Goal: Task Accomplishment & Management: Use online tool/utility

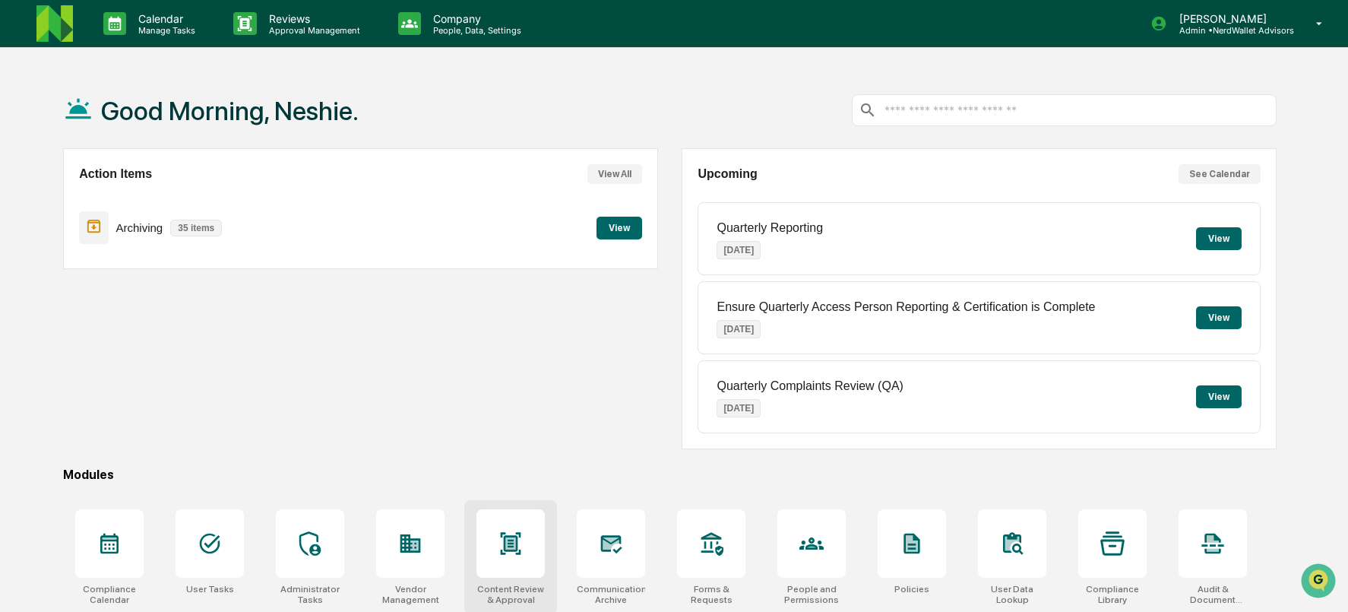
click at [509, 552] on icon at bounding box center [510, 543] width 24 height 24
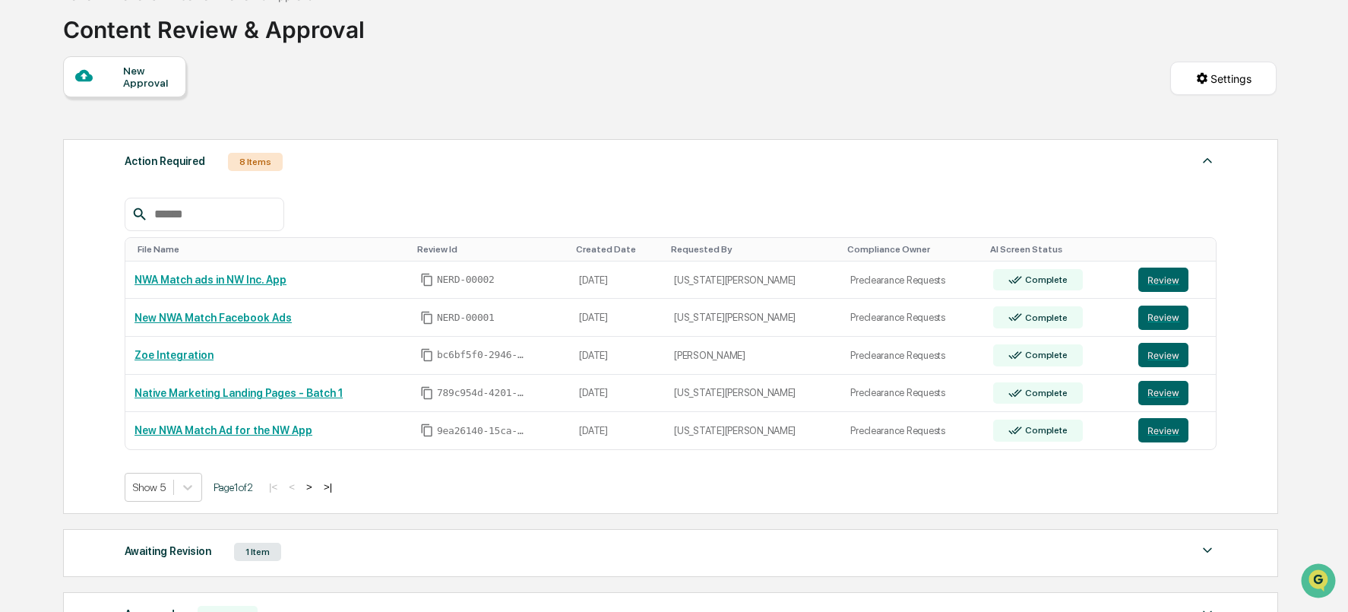
scroll to position [93, 0]
click at [1157, 279] on button "Review" at bounding box center [1163, 279] width 50 height 24
click at [1173, 277] on button "Review" at bounding box center [1163, 279] width 50 height 24
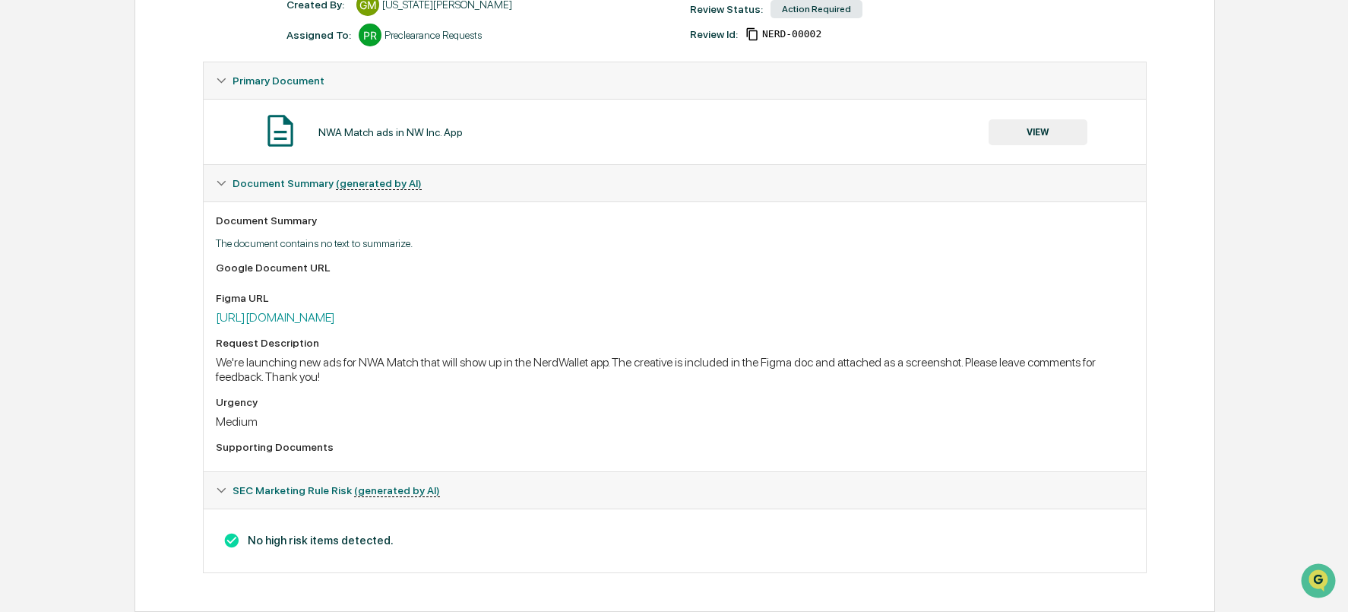
scroll to position [207, 0]
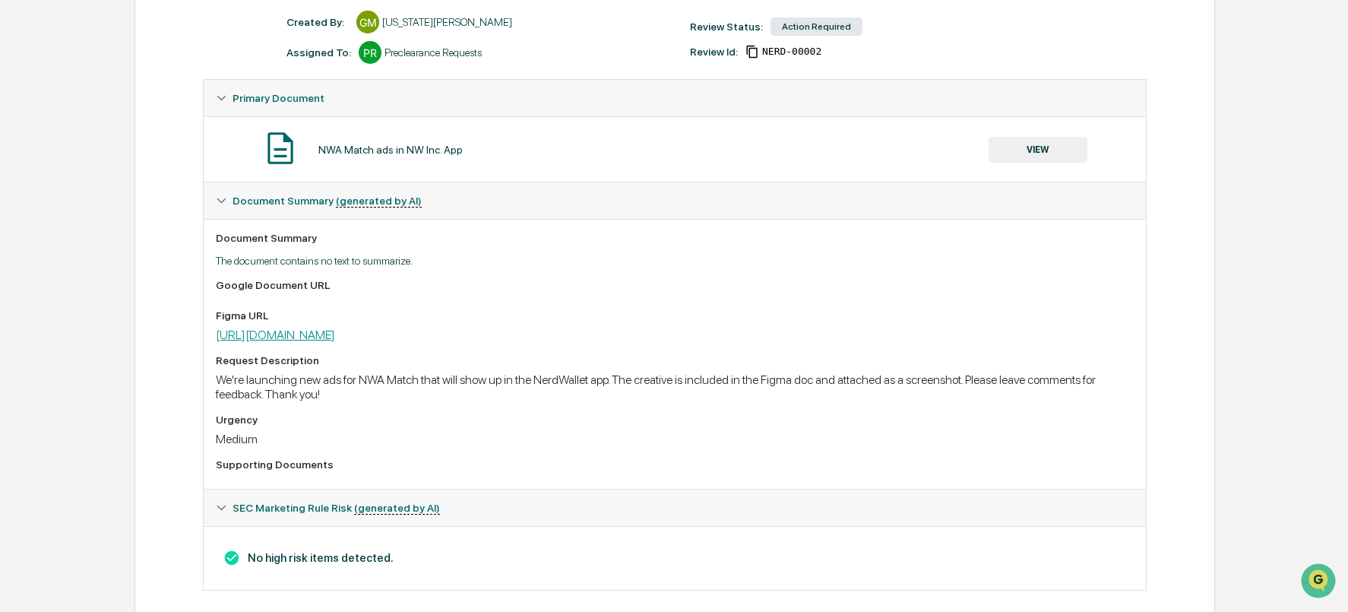
click at [335, 340] on link "https://www.figma.com/design/WmPoMHOXmf3IjolIgr9UCm/MONEY-1466--Updated-RIA-Ads…" at bounding box center [275, 335] width 119 height 14
click at [335, 336] on link "https://www.figma.com/design/WmPoMHOXmf3IjolIgr9UCm/MONEY-1466--Updated-RIA-Ads…" at bounding box center [275, 335] width 119 height 14
drag, startPoint x: 1009, startPoint y: 339, endPoint x: 204, endPoint y: 340, distance: 805.5
click at [204, 340] on div "Document Summary The document contains no text to summarize. Google Document UR…" at bounding box center [675, 354] width 942 height 270
copy link "https://www.figma.com/design/WmPoMHOXmf3IjolIgr9UCm/MONEY-1466--Updated-RIA-Ads…"
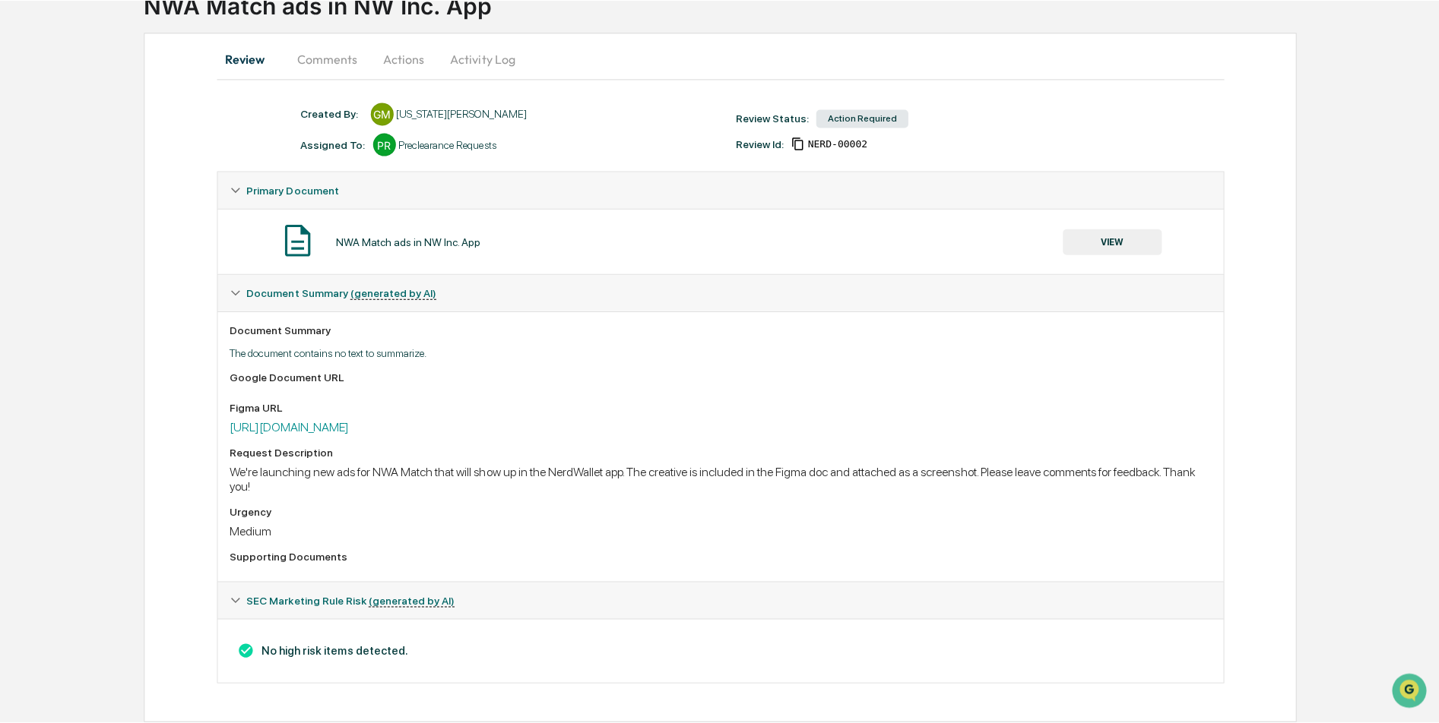
scroll to position [116, 0]
click at [320, 57] on button "Comments" at bounding box center [327, 61] width 84 height 36
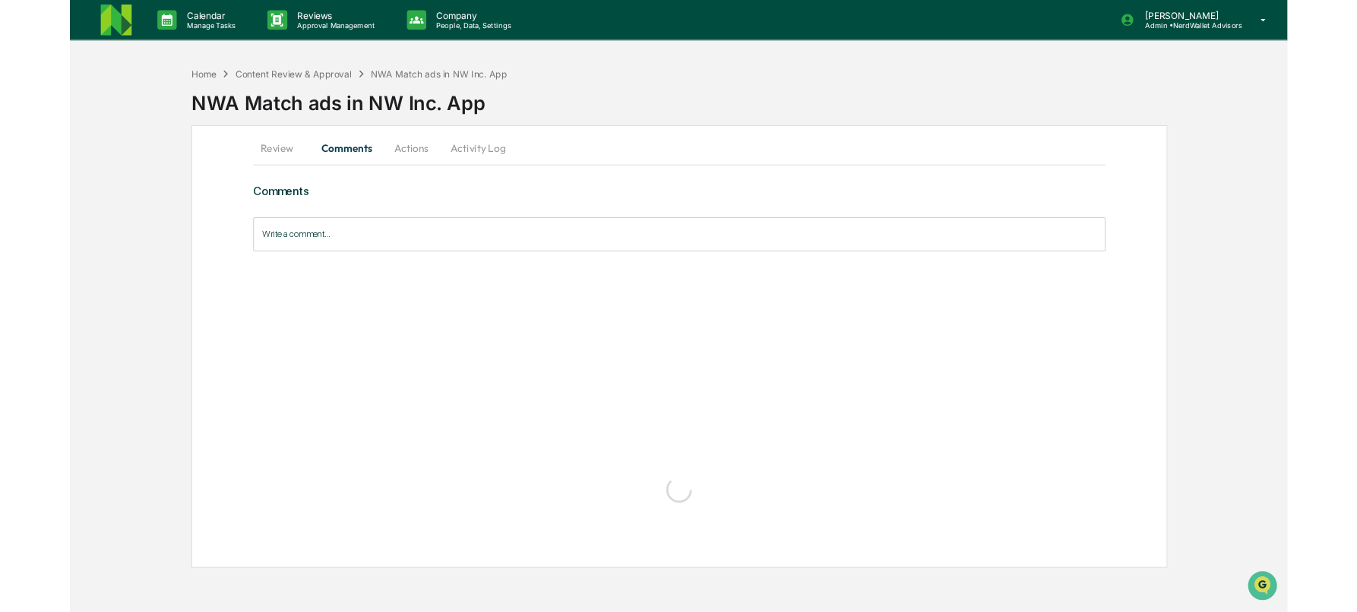
scroll to position [0, 0]
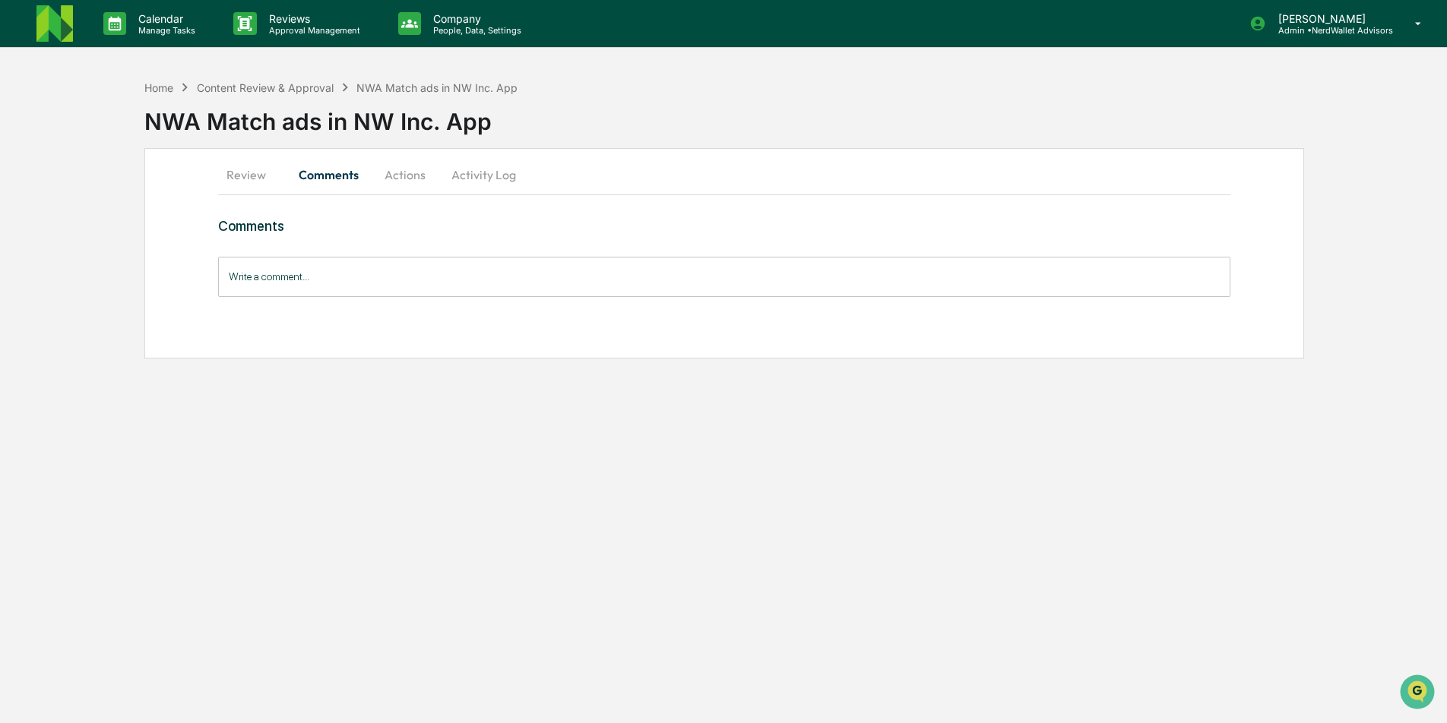
click at [254, 271] on input "Write a comment..." at bounding box center [724, 277] width 1013 height 40
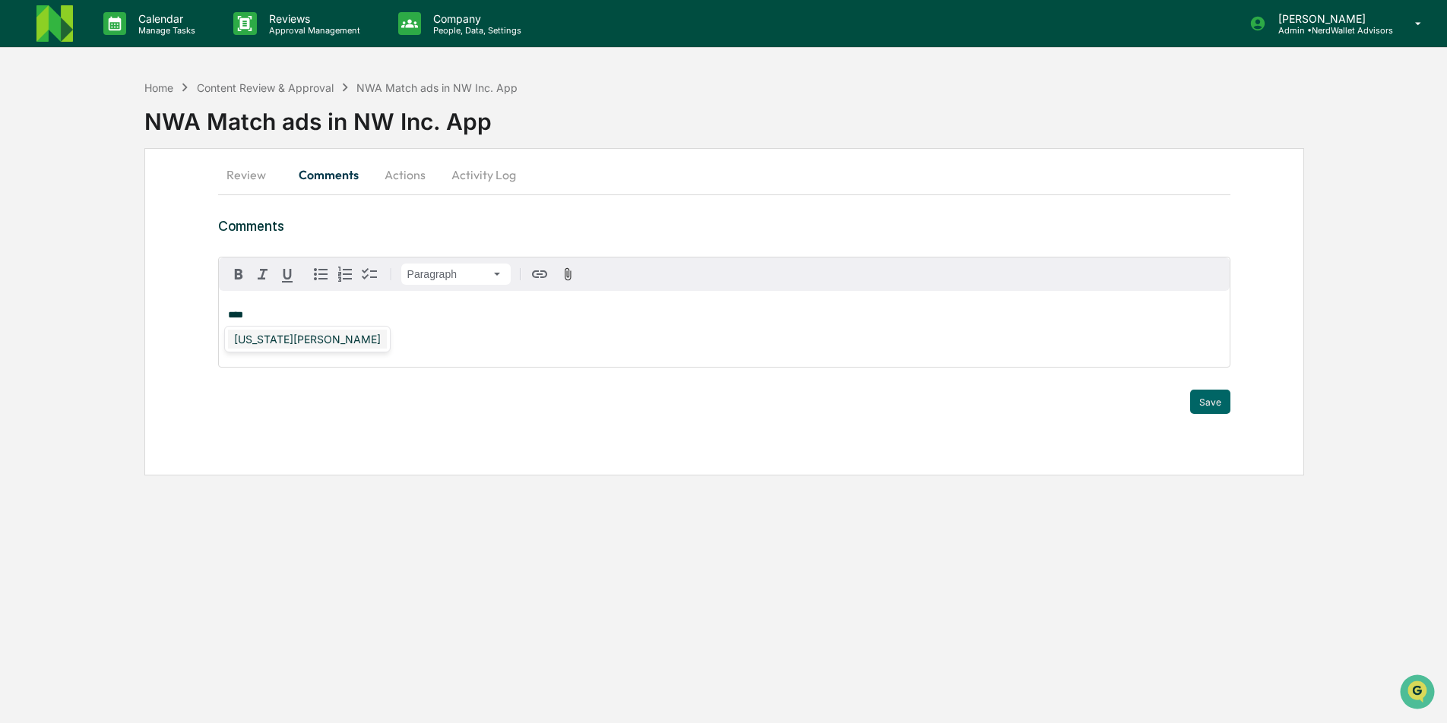
click at [246, 340] on div "Georgia McIntyre" at bounding box center [307, 339] width 159 height 19
click at [309, 334] on div "DeeAnn Mays (Dempsey)" at bounding box center [327, 339] width 198 height 19
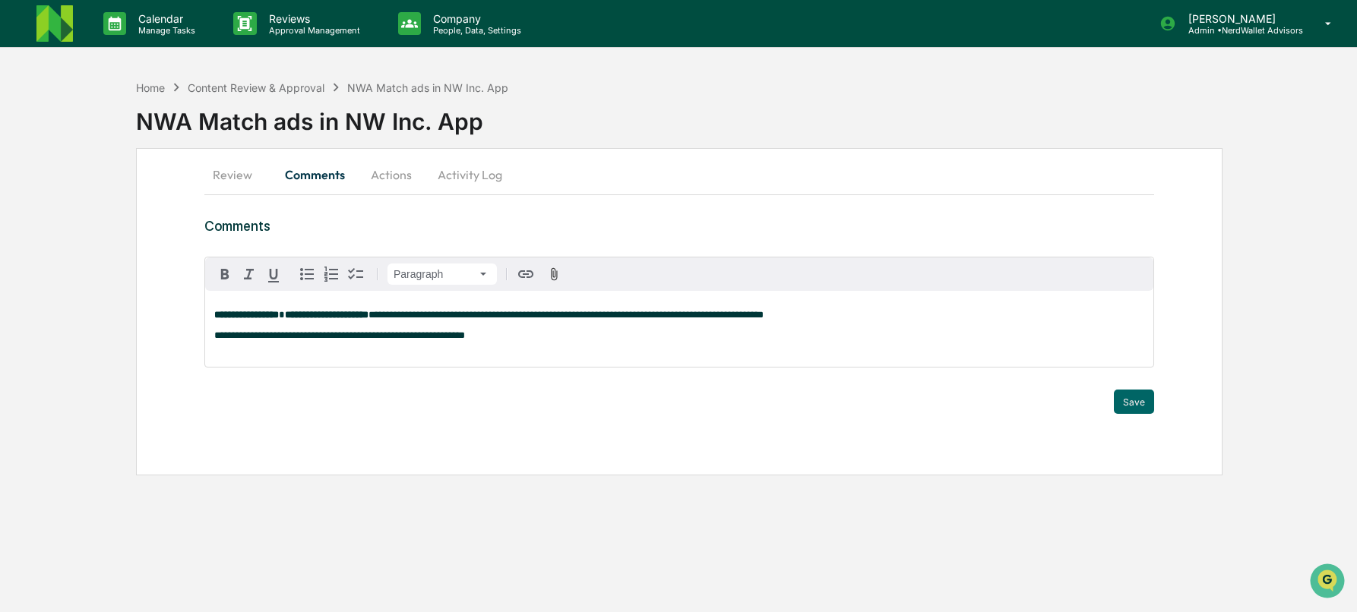
click at [498, 314] on span "**********" at bounding box center [566, 315] width 395 height 10
click at [505, 318] on span "**********" at bounding box center [566, 315] width 395 height 10
drag, startPoint x: 480, startPoint y: 313, endPoint x: 538, endPoint y: 321, distance: 58.3
click at [538, 320] on span "**********" at bounding box center [566, 315] width 395 height 10
drag, startPoint x: 482, startPoint y: 317, endPoint x: 637, endPoint y: 318, distance: 155.0
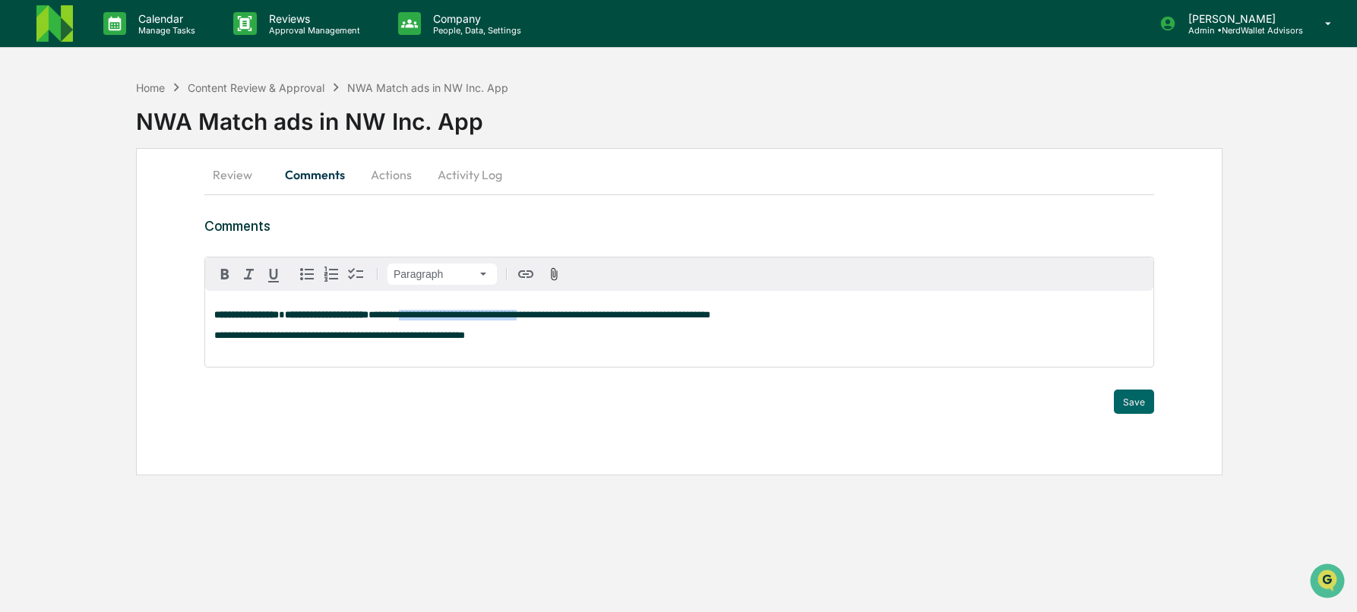
click at [637, 318] on span "**********" at bounding box center [540, 315] width 342 height 10
click at [528, 274] on icon "button" at bounding box center [525, 275] width 15 height 8
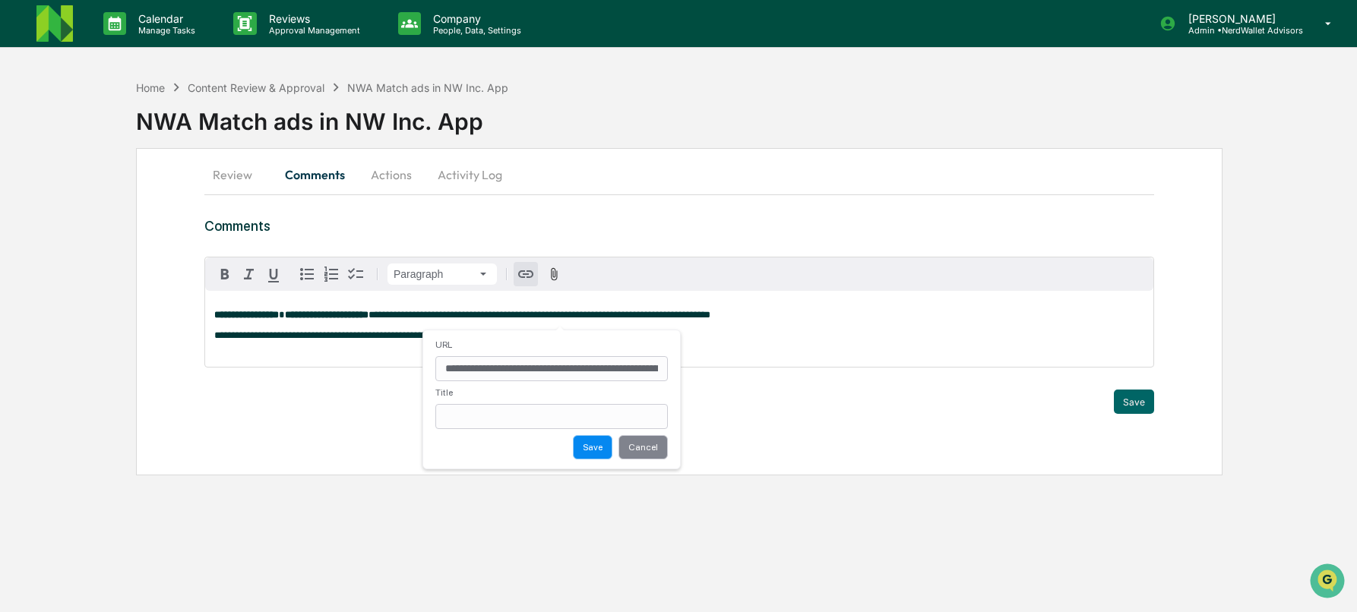
scroll to position [0, 426]
type input "**********"
click at [611, 456] on button "Save" at bounding box center [609, 449] width 40 height 24
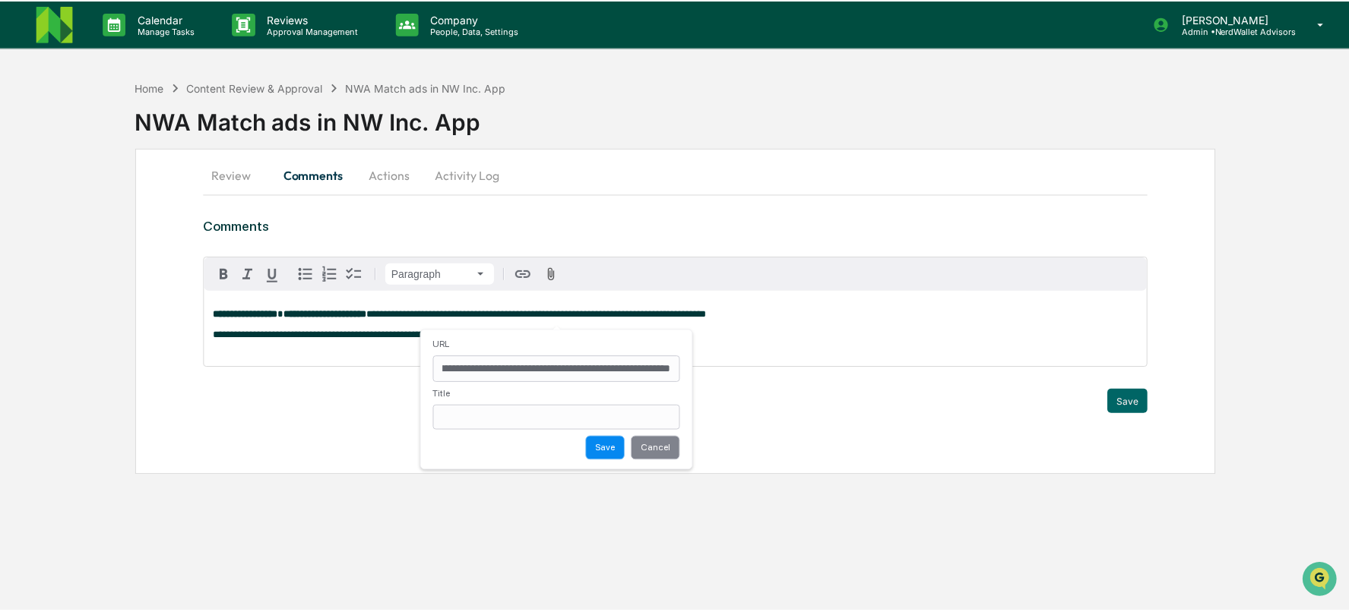
scroll to position [0, 0]
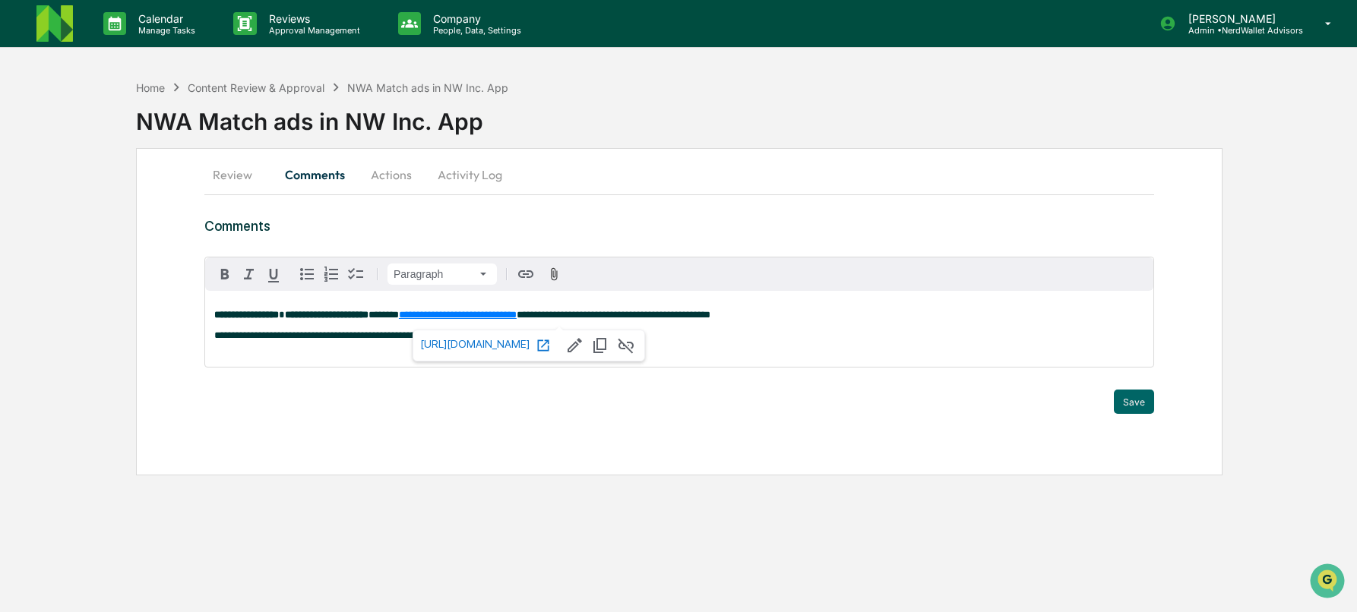
click at [806, 344] on div "**********" at bounding box center [679, 329] width 948 height 76
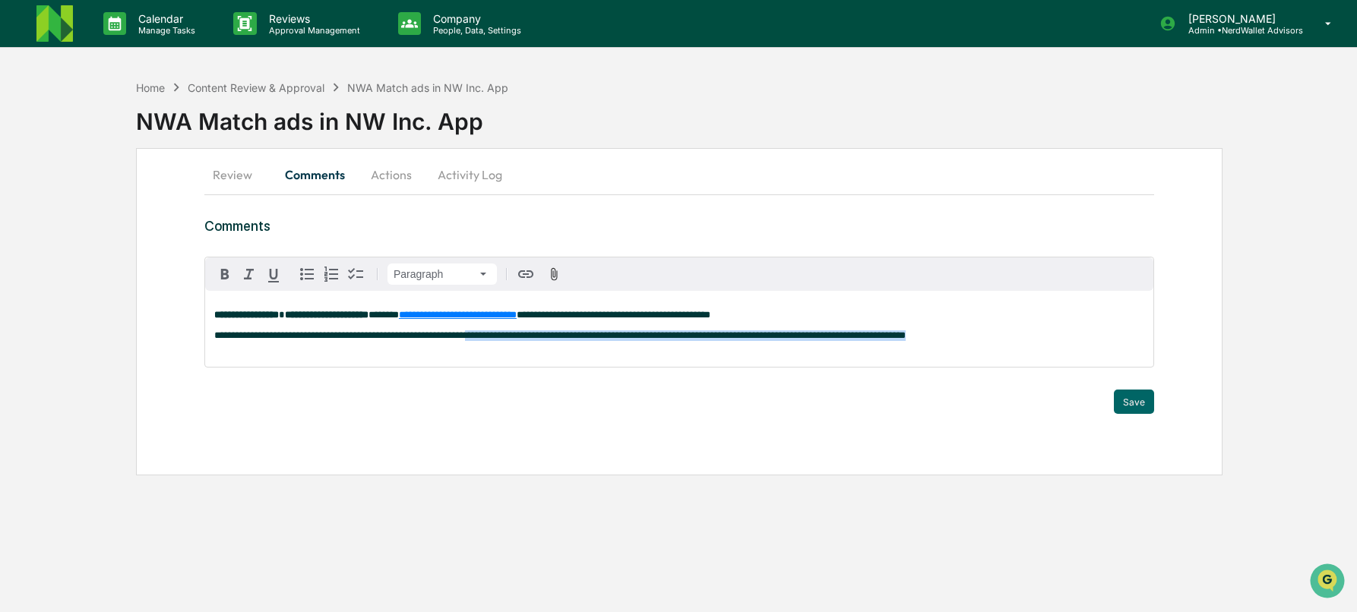
drag, startPoint x: 511, startPoint y: 338, endPoint x: 1116, endPoint y: 340, distance: 604.1
click at [906, 340] on span "**********" at bounding box center [560, 336] width 692 height 10
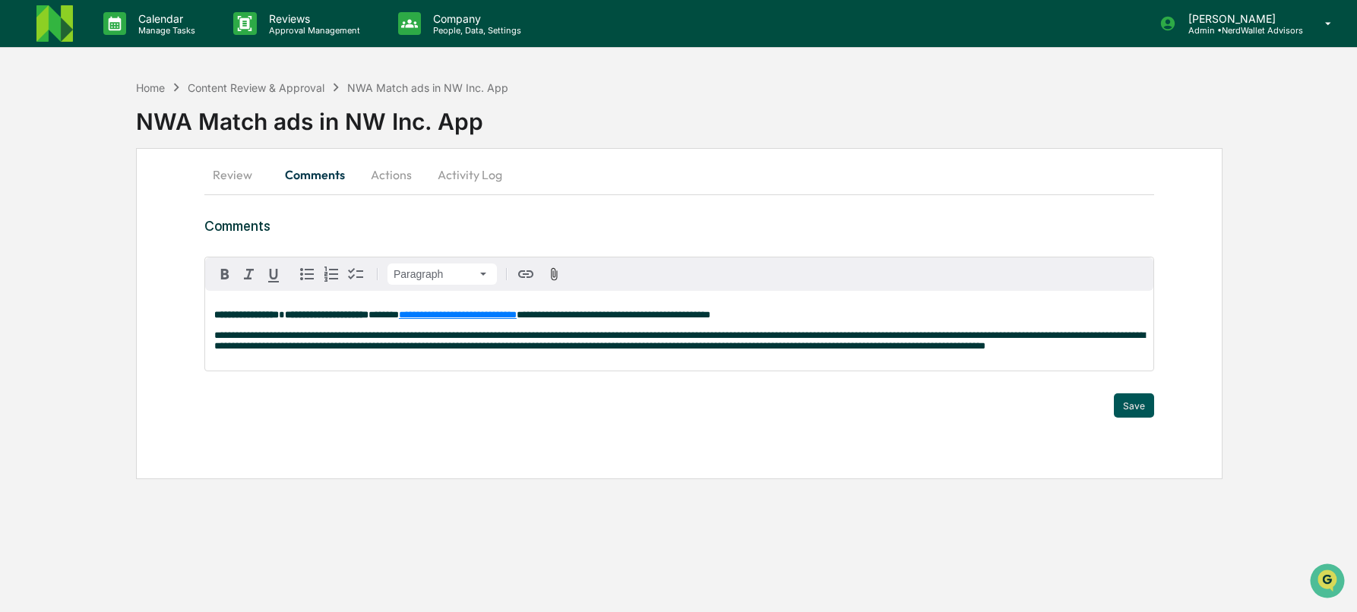
click at [1125, 418] on button "Save" at bounding box center [1134, 406] width 40 height 24
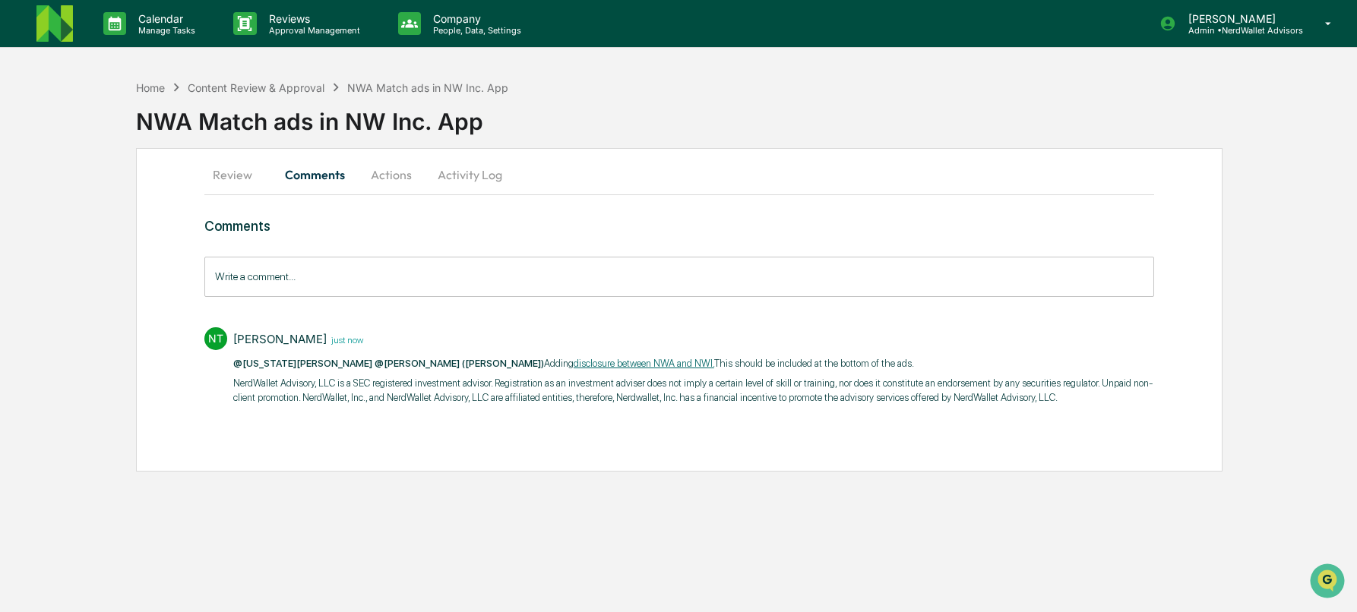
click at [404, 176] on button "Actions" at bounding box center [391, 175] width 68 height 36
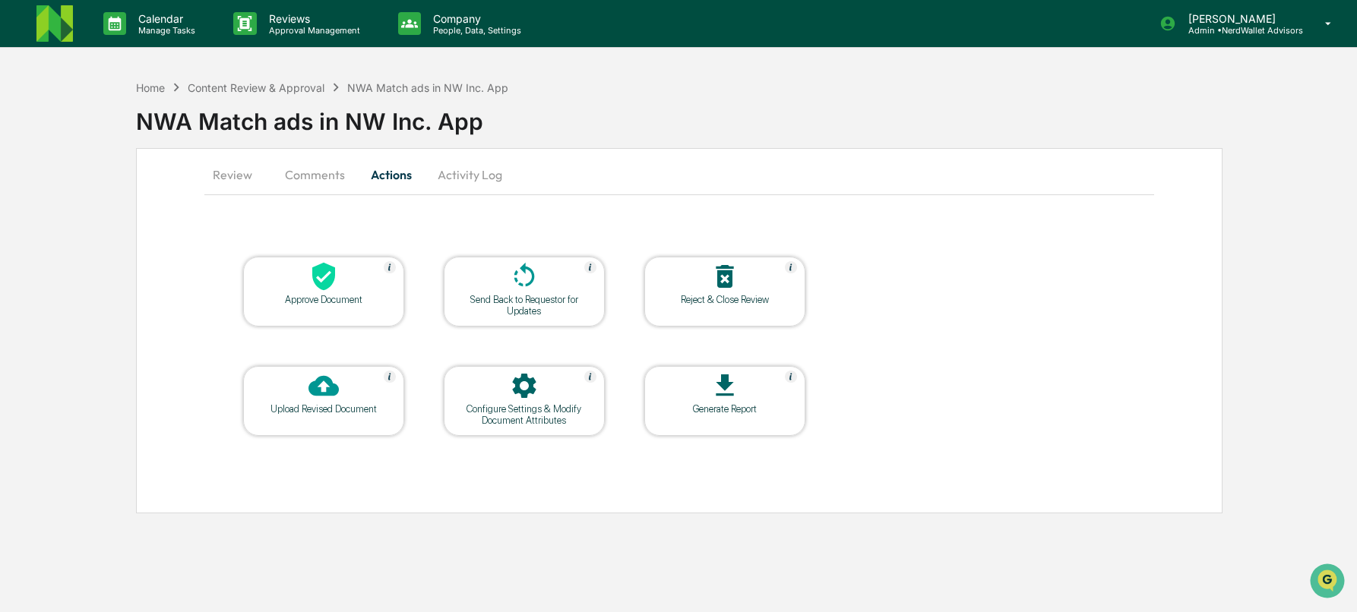
click at [299, 175] on button "Comments" at bounding box center [315, 175] width 84 height 36
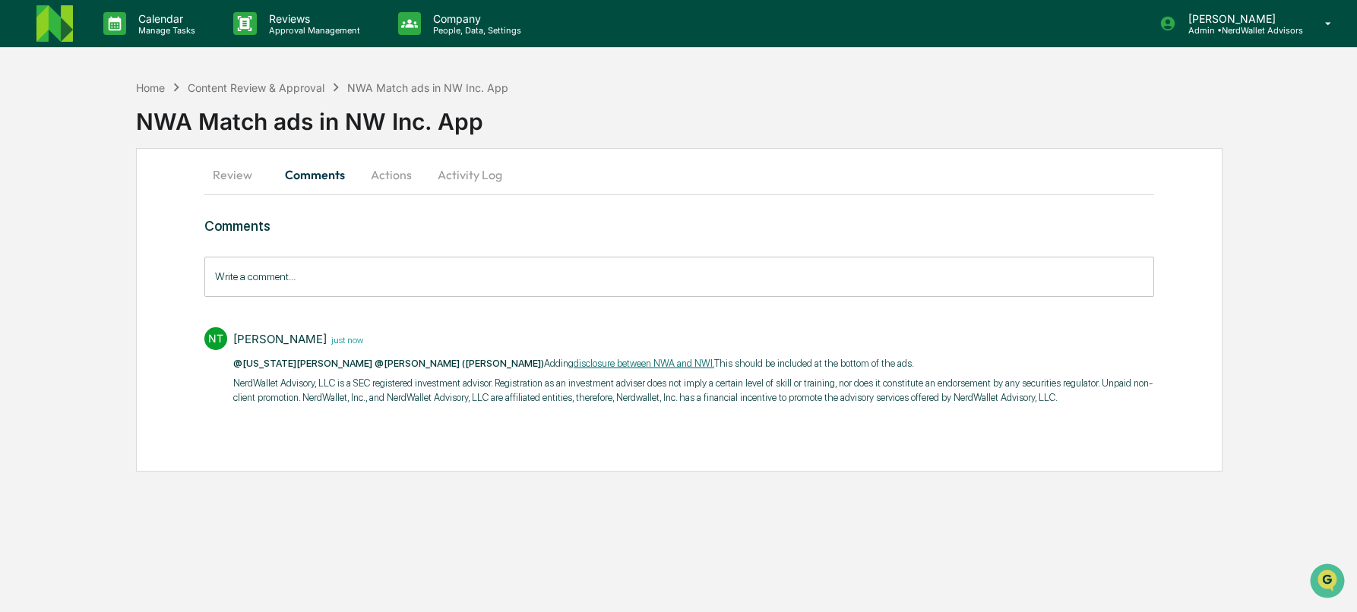
click at [229, 172] on button "Review" at bounding box center [238, 175] width 68 height 36
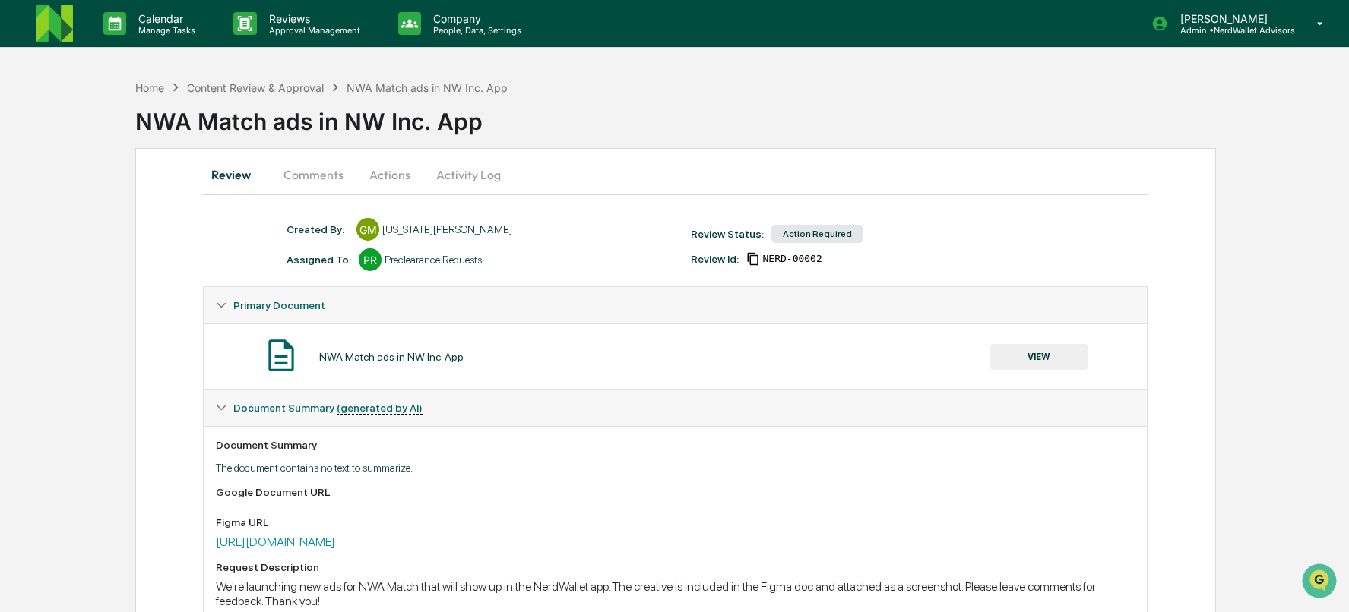
click at [298, 86] on div "Content Review & Approval" at bounding box center [255, 87] width 137 height 13
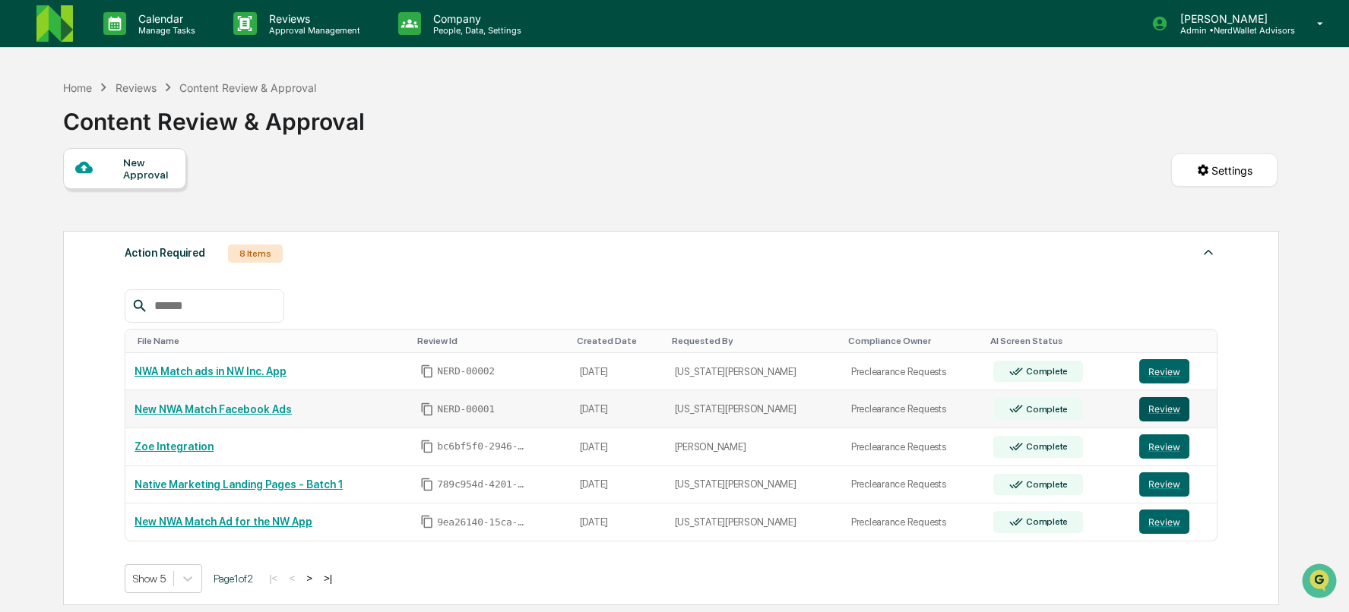
click at [1173, 411] on button "Review" at bounding box center [1164, 409] width 50 height 24
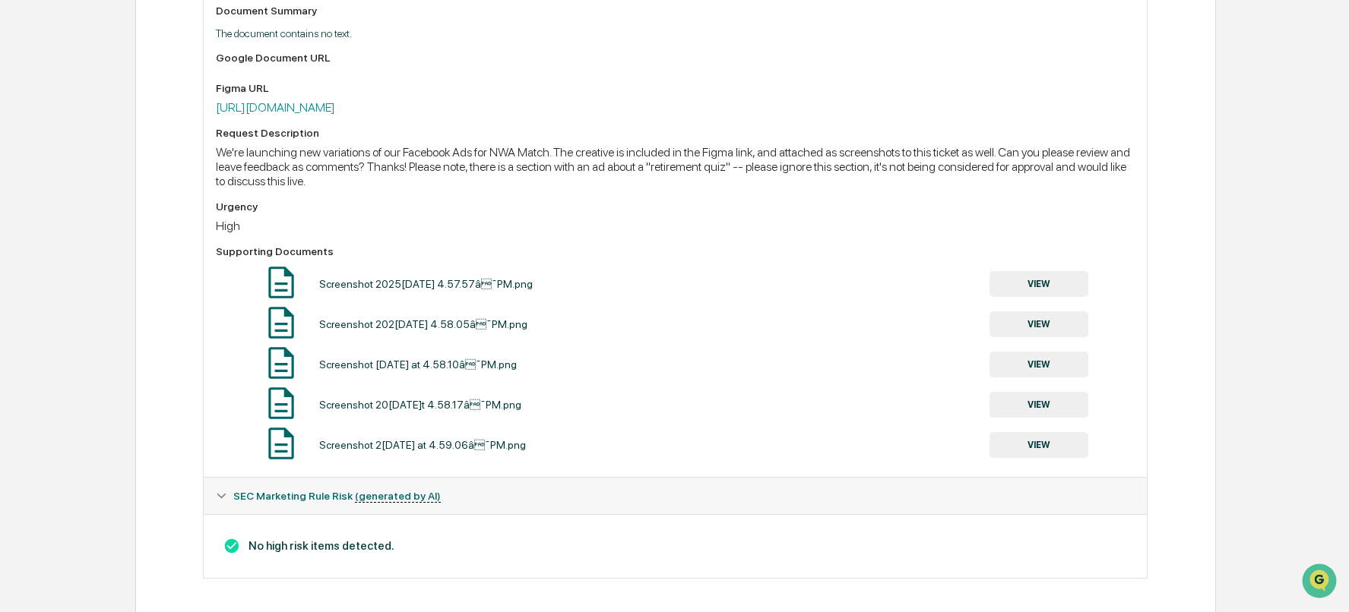
scroll to position [442, 0]
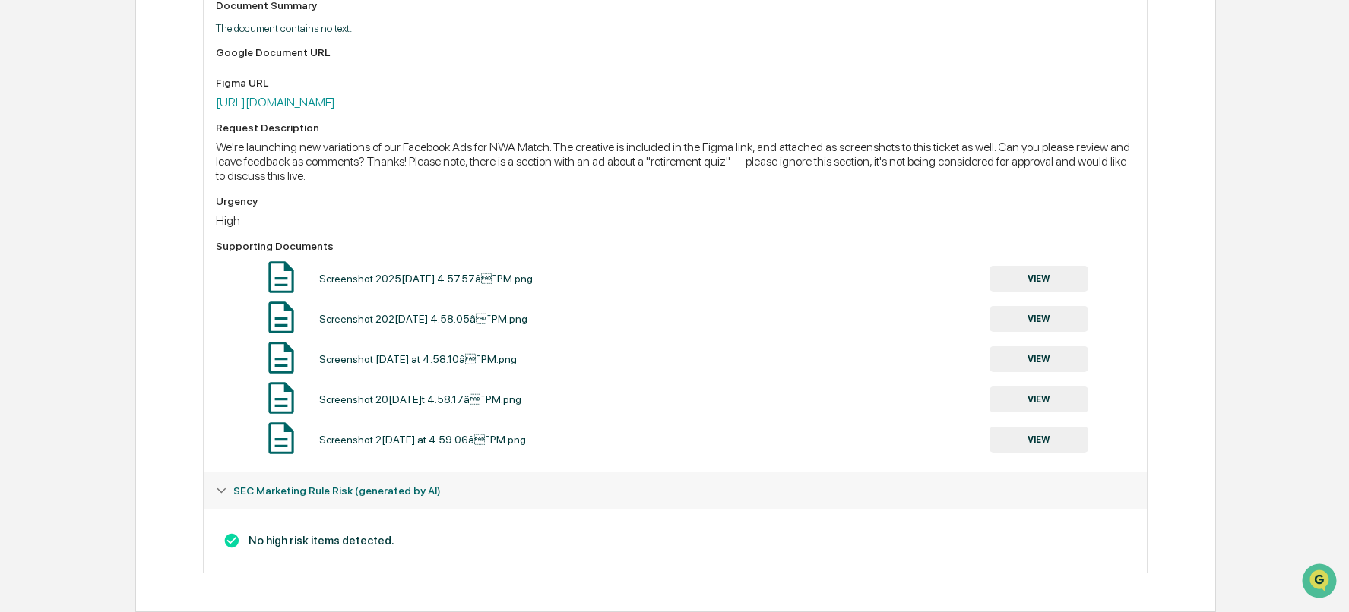
click at [1042, 277] on button "VIEW" at bounding box center [1038, 279] width 99 height 26
